Goal: Information Seeking & Learning: Learn about a topic

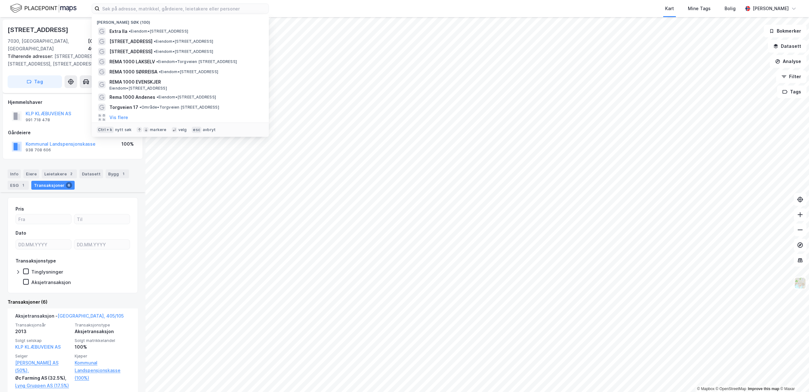
scroll to position [91, 0]
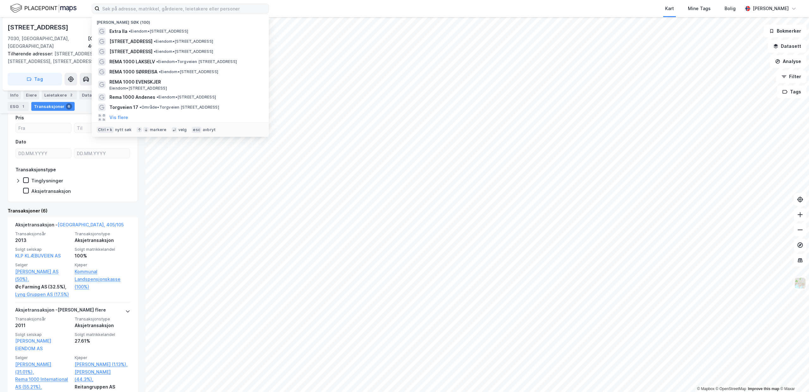
click at [125, 9] on input at bounding box center [184, 8] width 169 height 9
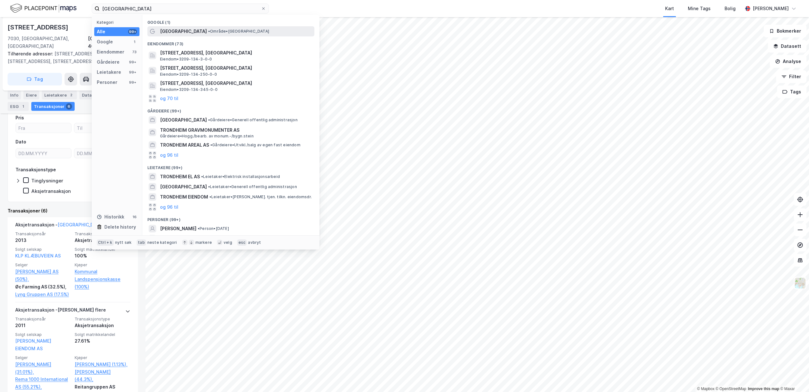
type input "[GEOGRAPHIC_DATA]"
click at [173, 32] on span "[GEOGRAPHIC_DATA]" at bounding box center [183, 32] width 47 height 8
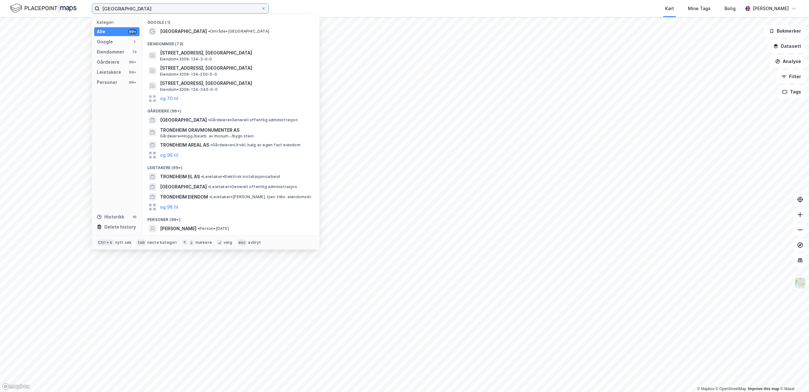
click at [180, 6] on input "[GEOGRAPHIC_DATA]" at bounding box center [180, 8] width 161 height 9
drag, startPoint x: 161, startPoint y: 7, endPoint x: -37, endPoint y: 9, distance: 197.7
click at [100, 9] on input "[GEOGRAPHIC_DATA]" at bounding box center [180, 8] width 161 height 9
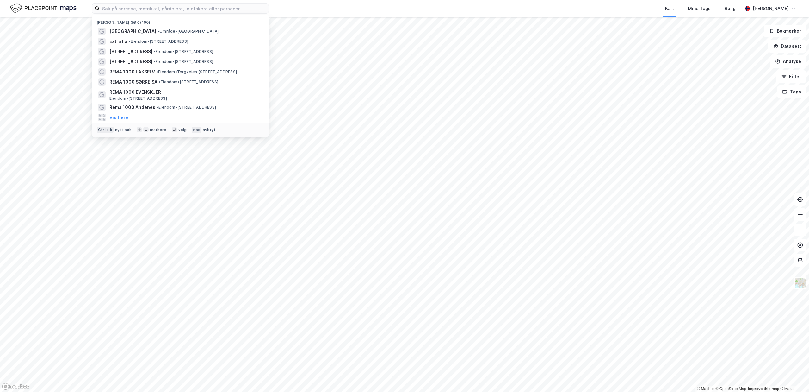
click at [438, 8] on div "Kart Mine Tags Bolig" at bounding box center [520, 8] width 443 height 17
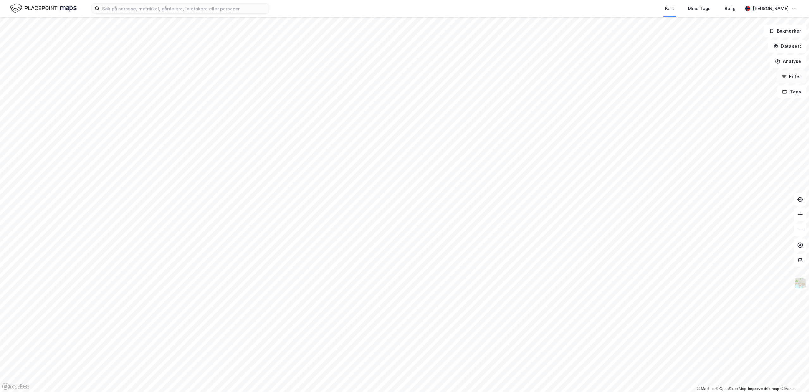
click at [795, 75] on button "Filter" at bounding box center [791, 76] width 30 height 13
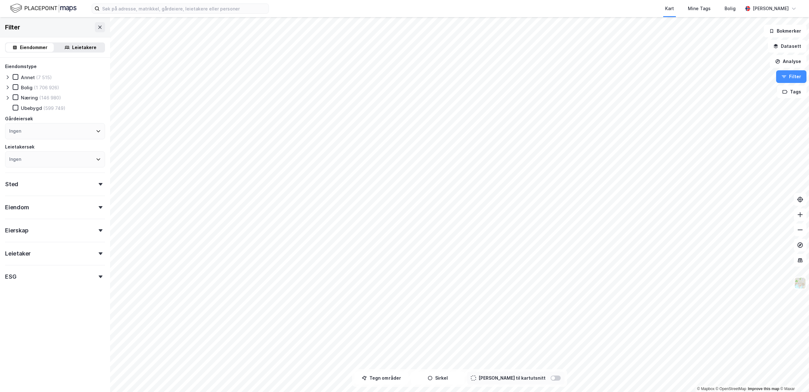
click at [53, 210] on div "Eiendom" at bounding box center [55, 204] width 100 height 18
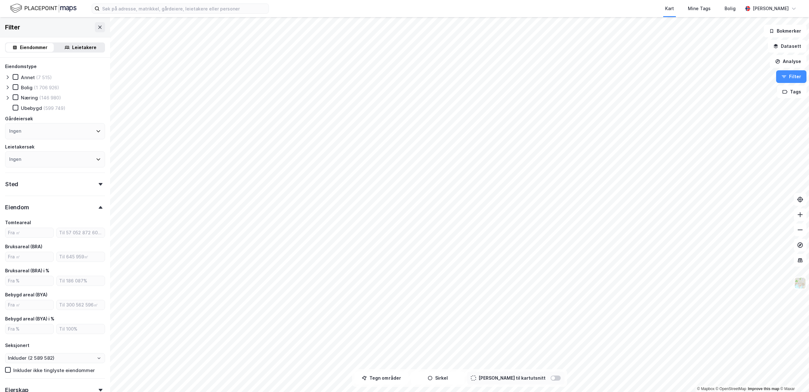
click at [457, 370] on div "© Mapbox © OpenStreetMap Improve this map © Maxar Filter Eiendommer Leietakere …" at bounding box center [404, 204] width 809 height 375
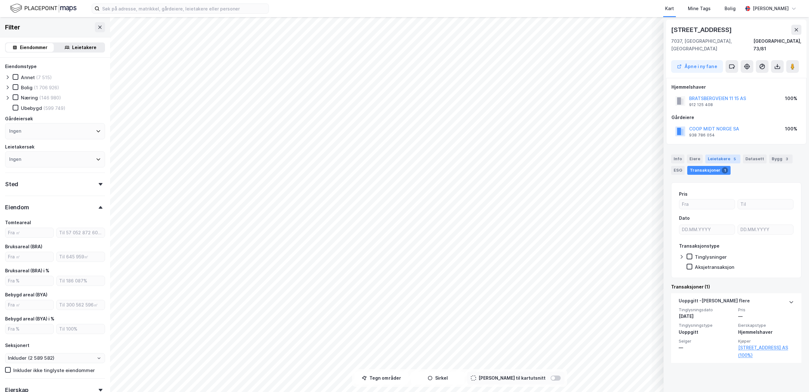
click at [728, 154] on div "Leietakere 5" at bounding box center [722, 158] width 35 height 9
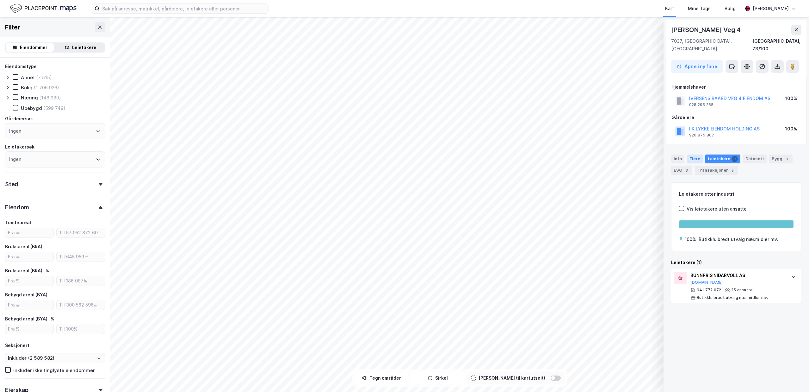
click at [694, 154] on div "Eiere" at bounding box center [695, 158] width 16 height 9
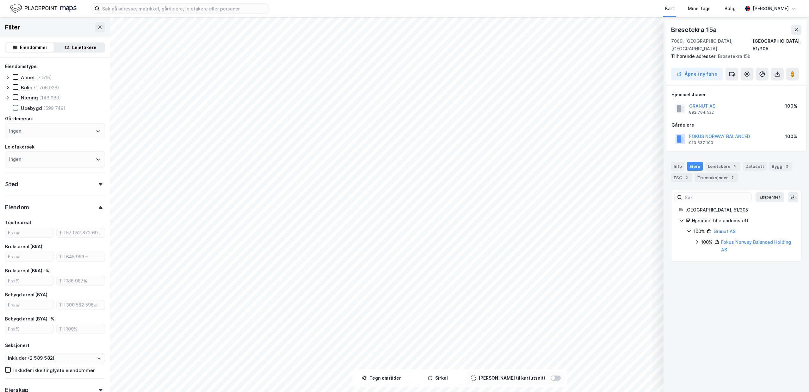
click at [679, 300] on div "© Mapbox © OpenStreetMap Improve this map © Maxar [STREET_ADDRESS] Tilhørende a…" at bounding box center [404, 204] width 809 height 375
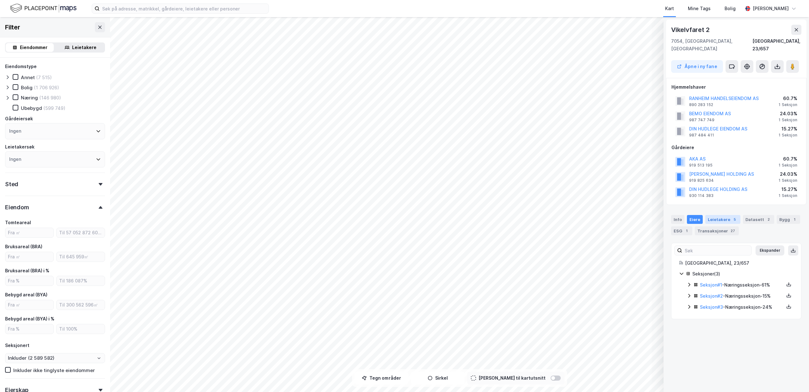
click at [722, 215] on div "Leietakere 5" at bounding box center [722, 219] width 35 height 9
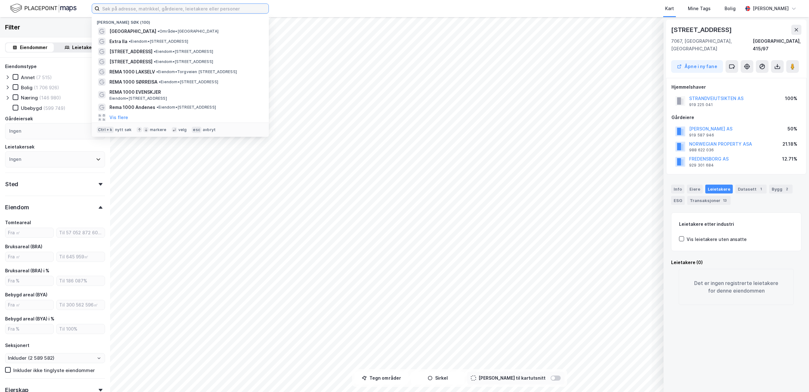
click at [153, 8] on input at bounding box center [184, 8] width 169 height 9
paste input "49, [GEOGRAPHIC_DATA]"
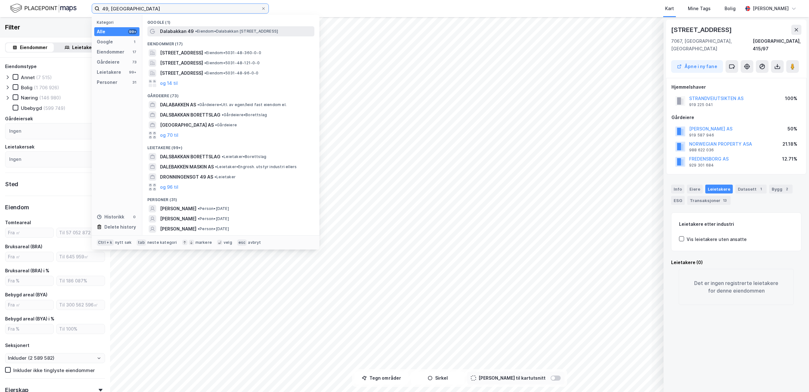
type input "49, [GEOGRAPHIC_DATA]"
click at [215, 32] on span "• Eiendom • [STREET_ADDRESS]" at bounding box center [236, 31] width 83 height 5
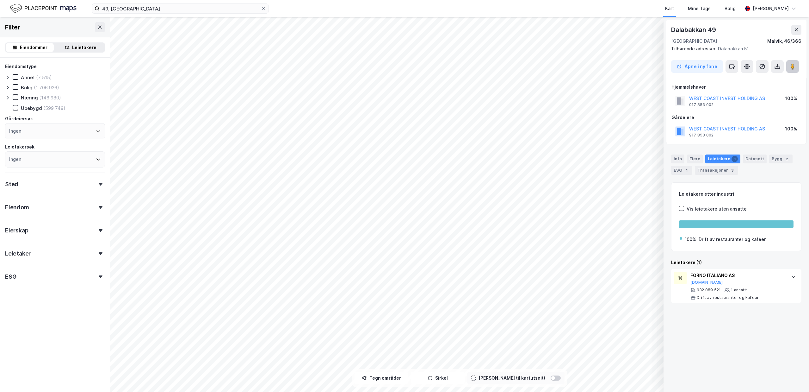
click at [791, 63] on image at bounding box center [793, 66] width 4 height 6
